Goal: Task Accomplishment & Management: Use online tool/utility

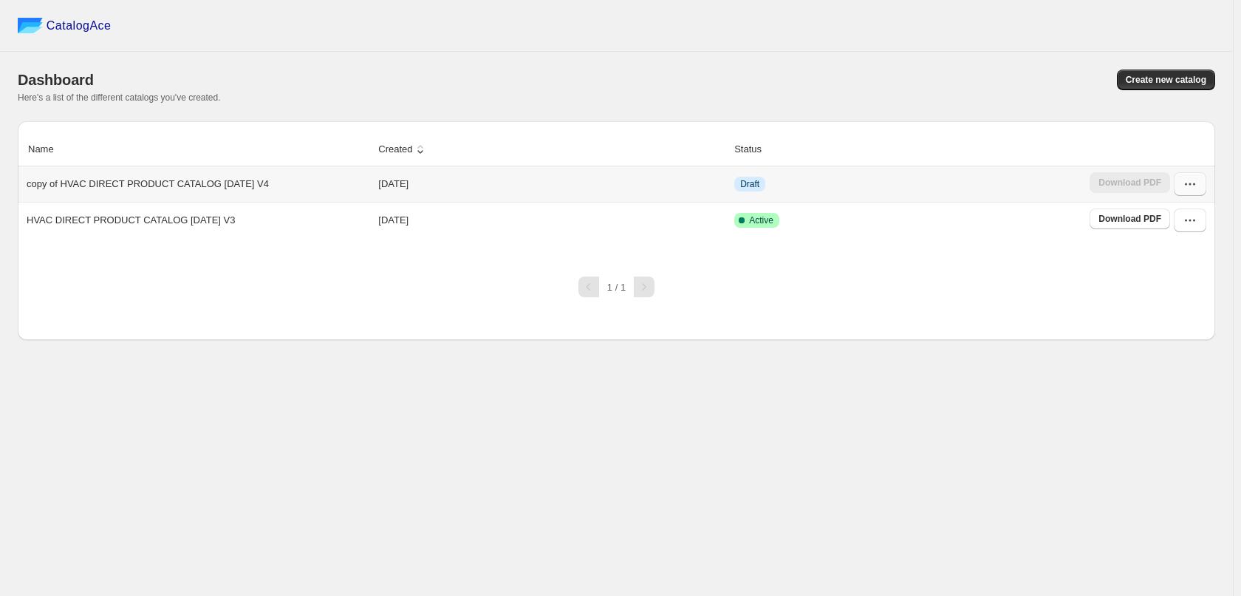
click at [1190, 183] on icon "button" at bounding box center [1190, 184] width 15 height 15
click at [1196, 289] on span "Edit" at bounding box center [1182, 292] width 76 height 15
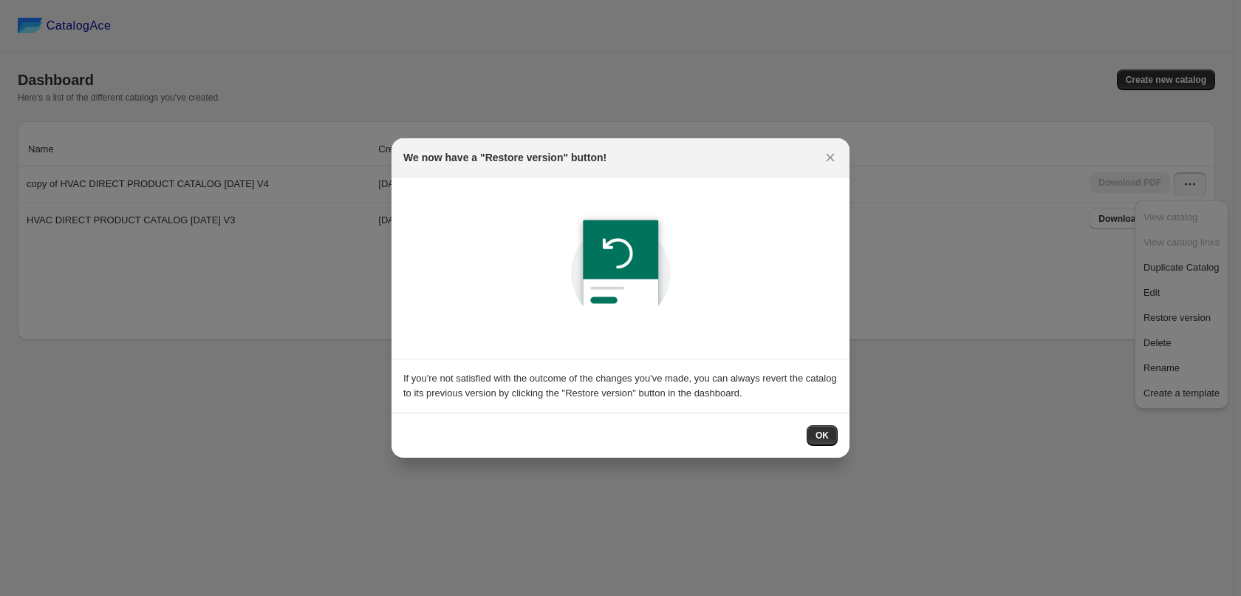
click at [806, 429] on div "OK" at bounding box center [620, 435] width 435 height 21
click at [825, 435] on span "OK" at bounding box center [822, 435] width 13 height 12
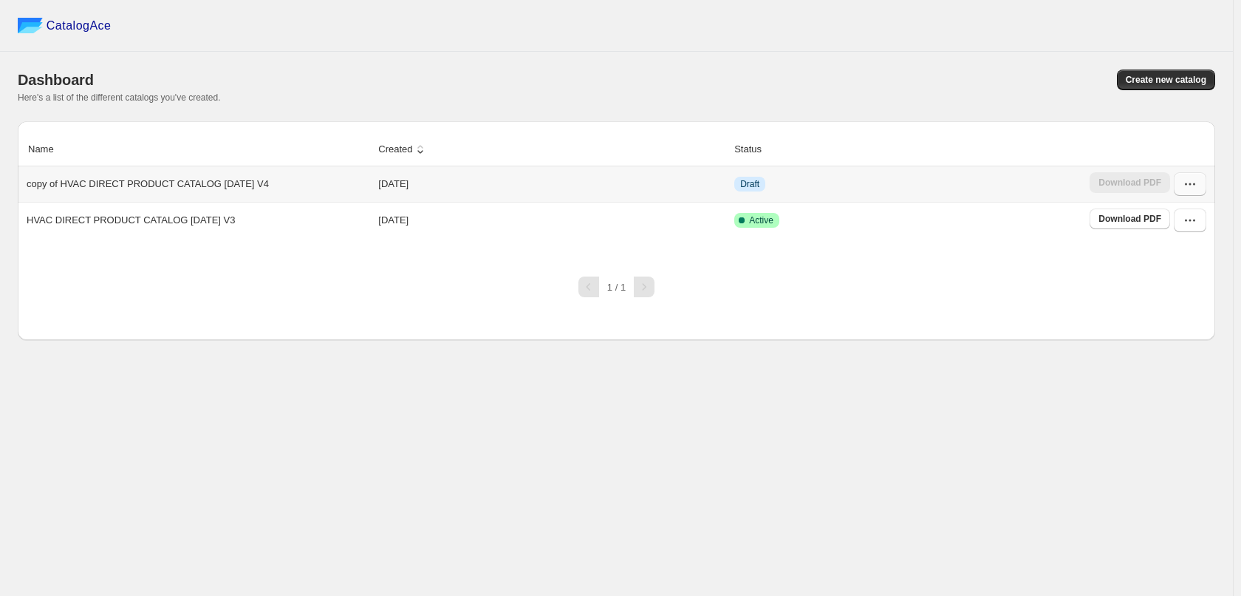
click at [1190, 188] on icon "button" at bounding box center [1190, 184] width 15 height 15
click at [1205, 287] on span "Edit" at bounding box center [1182, 292] width 76 height 15
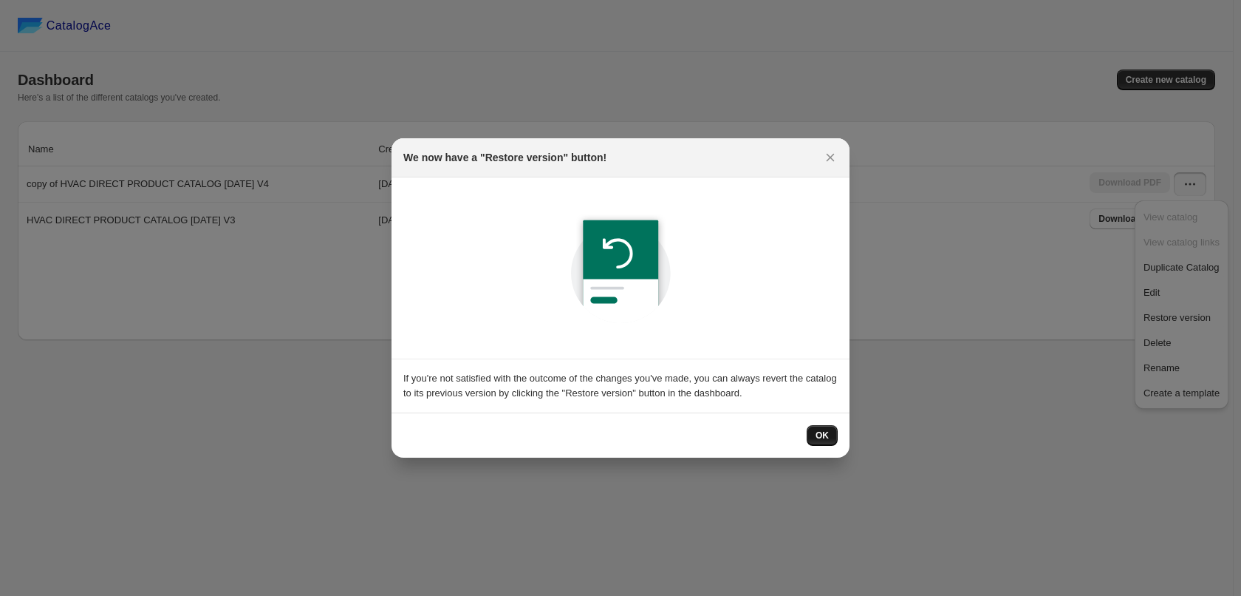
click at [828, 440] on span "OK" at bounding box center [822, 435] width 13 height 12
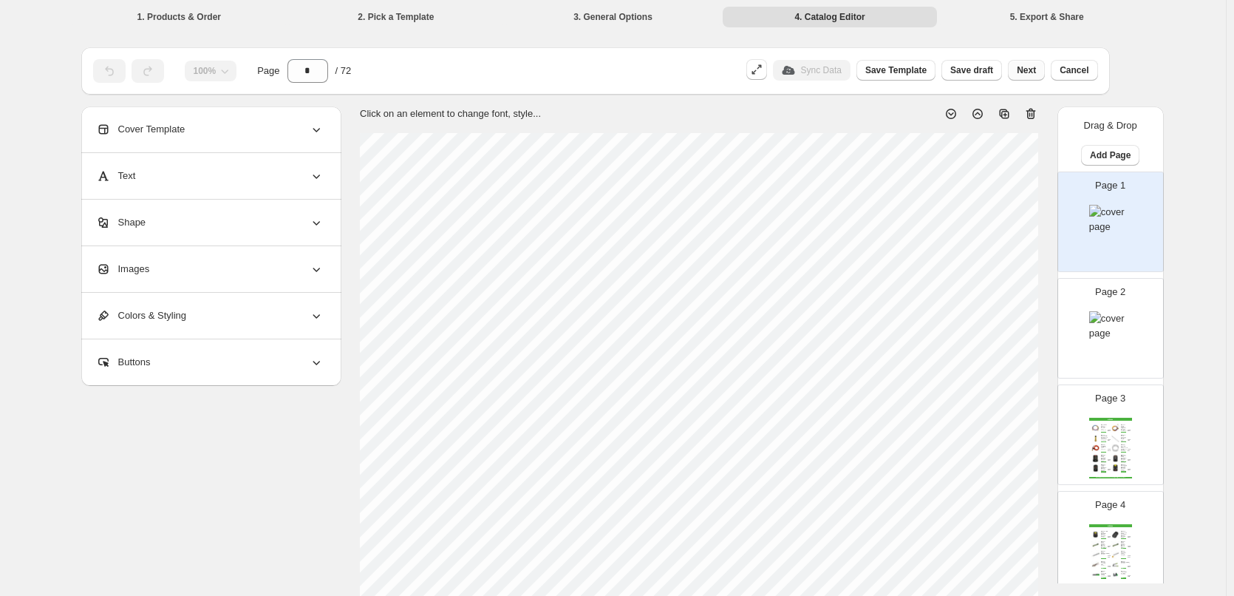
click at [1032, 65] on span "Next" at bounding box center [1026, 70] width 19 height 12
